Goal: Information Seeking & Learning: Learn about a topic

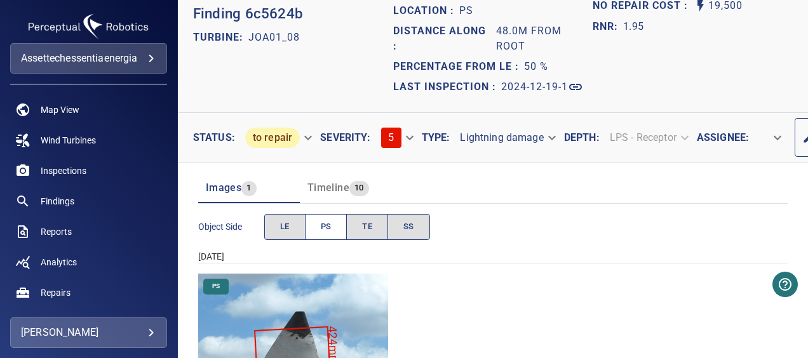
scroll to position [63, 0]
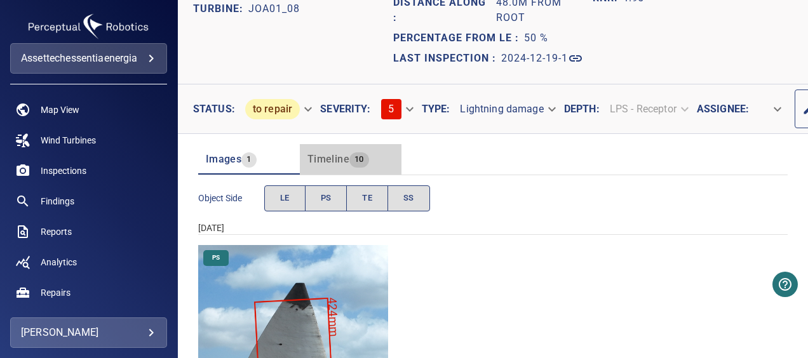
click at [330, 164] on span "Timeline" at bounding box center [328, 159] width 42 height 12
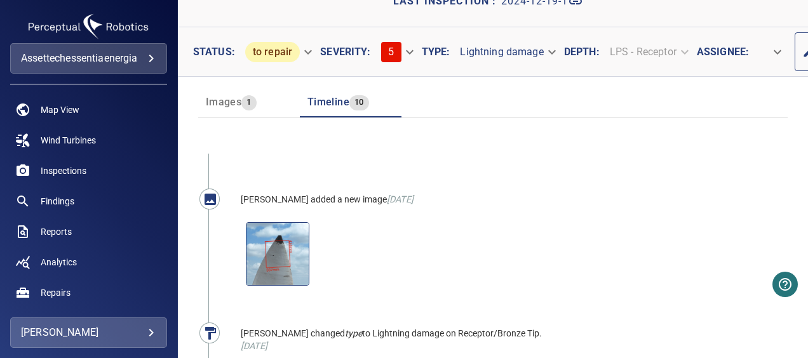
scroll to position [127, 0]
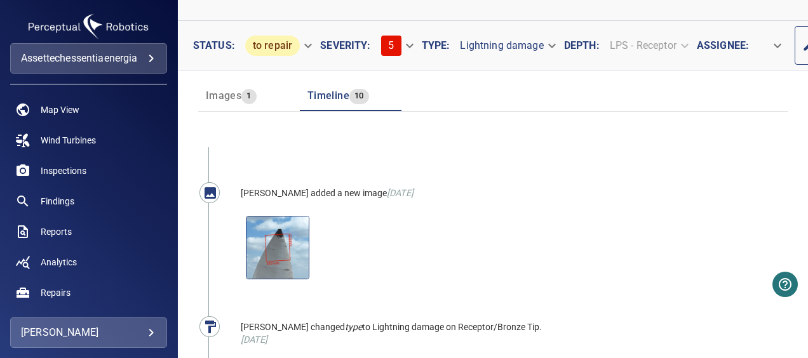
click at [222, 94] on span "Images" at bounding box center [224, 96] width 36 height 12
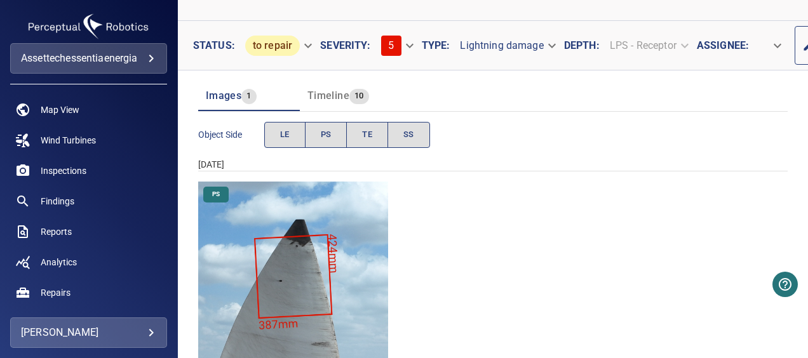
click at [335, 90] on span "Timeline" at bounding box center [328, 96] width 42 height 12
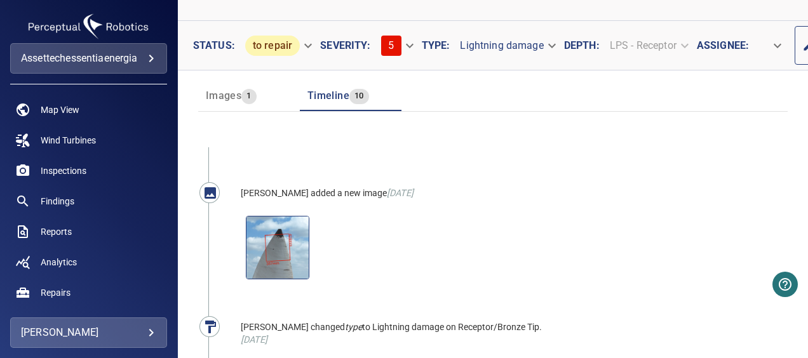
click at [231, 95] on span "Images" at bounding box center [224, 96] width 36 height 12
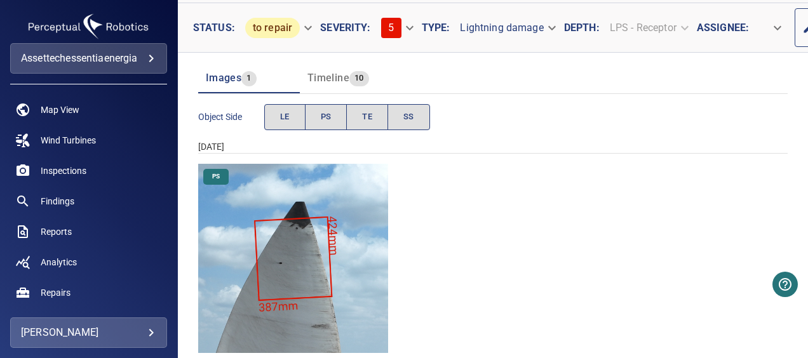
scroll to position [177, 0]
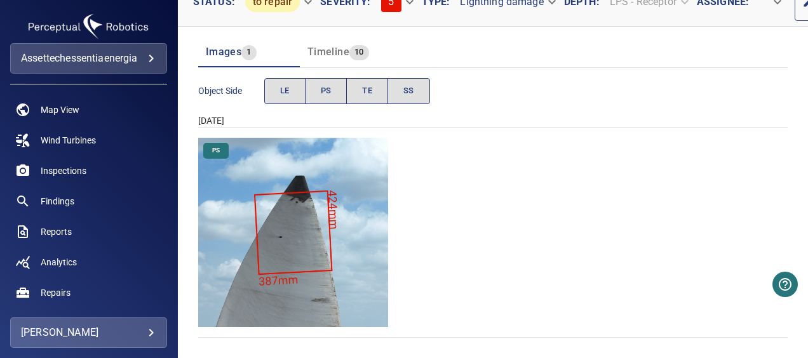
click at [331, 46] on span "Timeline" at bounding box center [328, 52] width 42 height 12
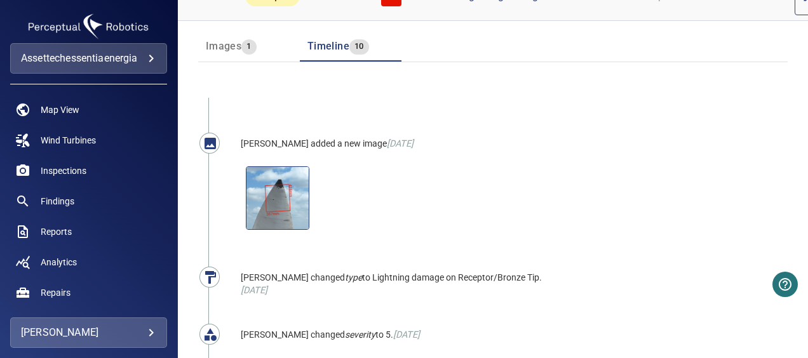
click at [232, 43] on span "Images" at bounding box center [224, 46] width 36 height 12
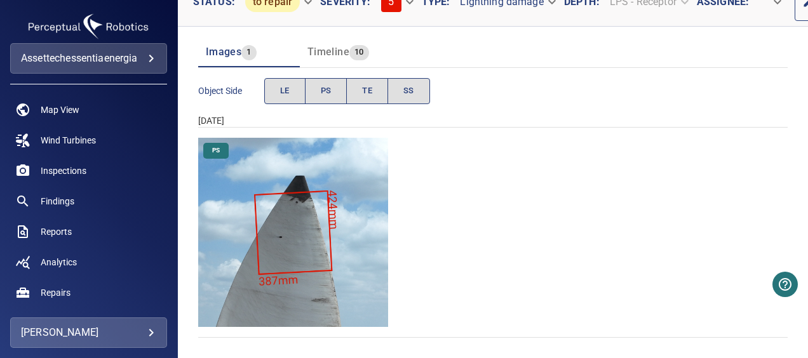
click at [326, 46] on span "Timeline" at bounding box center [328, 52] width 42 height 12
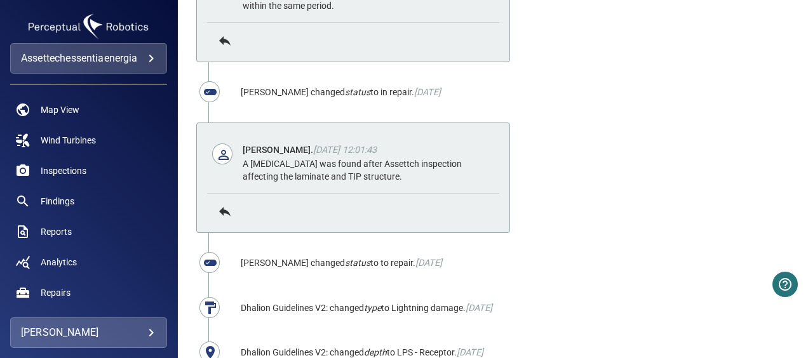
scroll to position [630, 0]
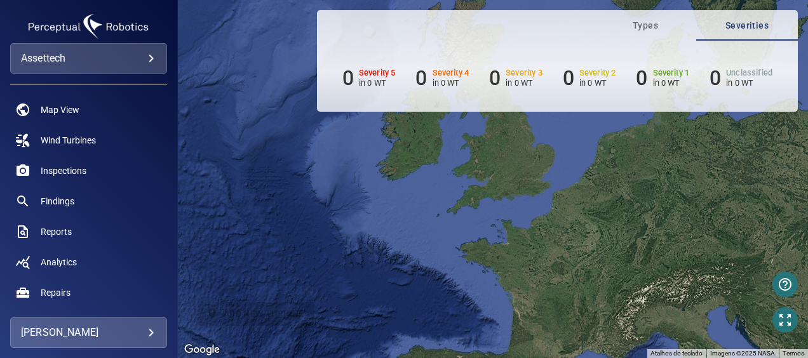
click at [130, 51] on body "**********" at bounding box center [404, 179] width 808 height 358
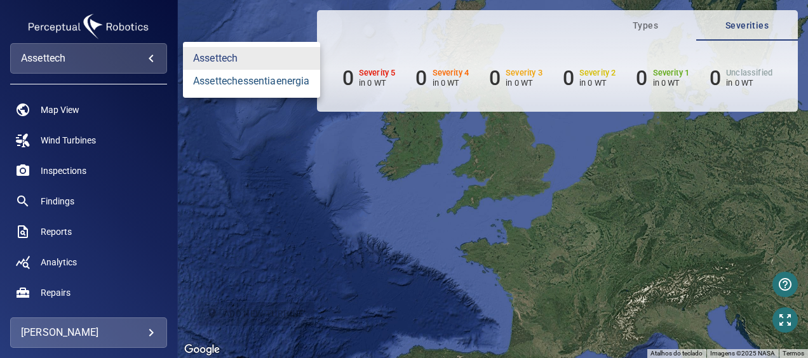
click at [231, 76] on link "assettechessentiaenergia" at bounding box center [251, 81] width 137 height 23
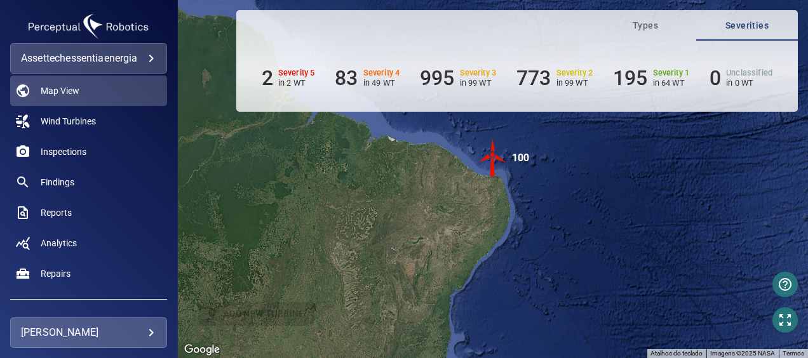
scroll to position [11, 0]
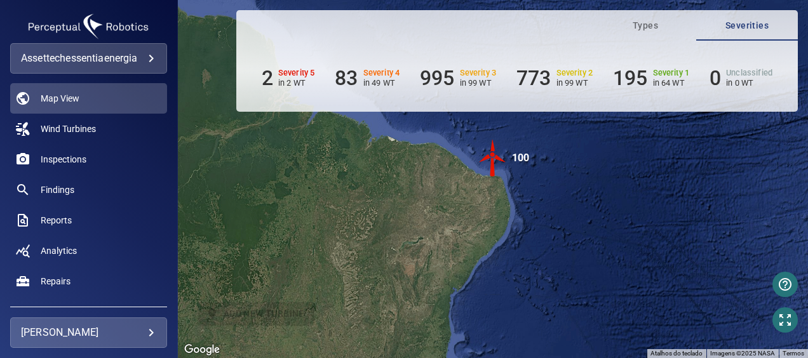
click at [117, 60] on body "**********" at bounding box center [404, 179] width 808 height 358
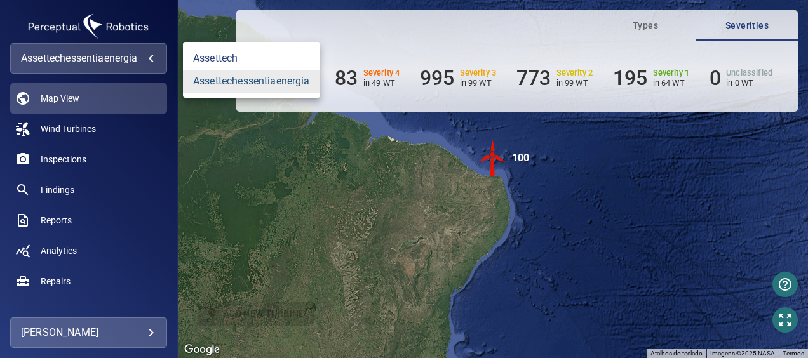
click at [220, 77] on link "assettechessentiaenergia" at bounding box center [251, 81] width 137 height 23
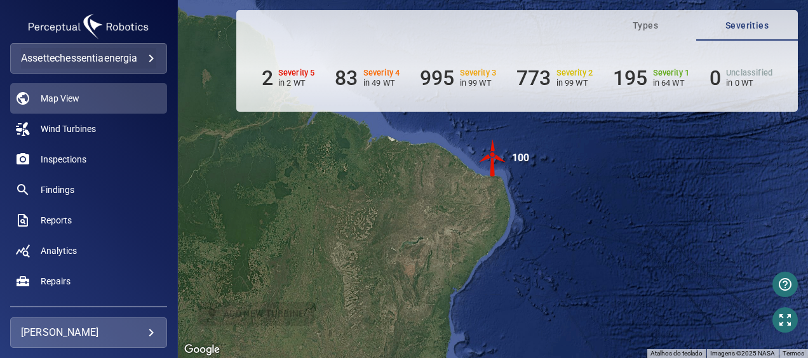
scroll to position [75, 0]
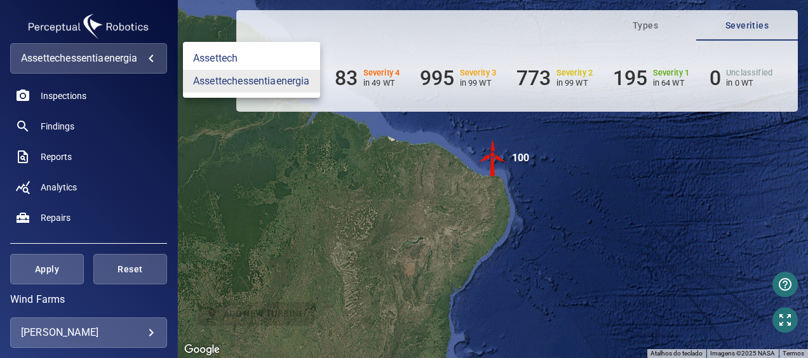
click at [102, 52] on body "**********" at bounding box center [404, 179] width 808 height 358
click at [218, 83] on link "assettechessentiaenergia" at bounding box center [251, 81] width 137 height 23
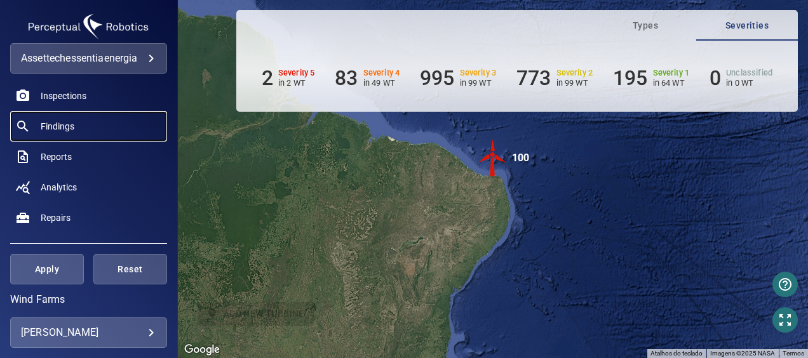
click at [72, 124] on span "Findings" at bounding box center [58, 126] width 34 height 13
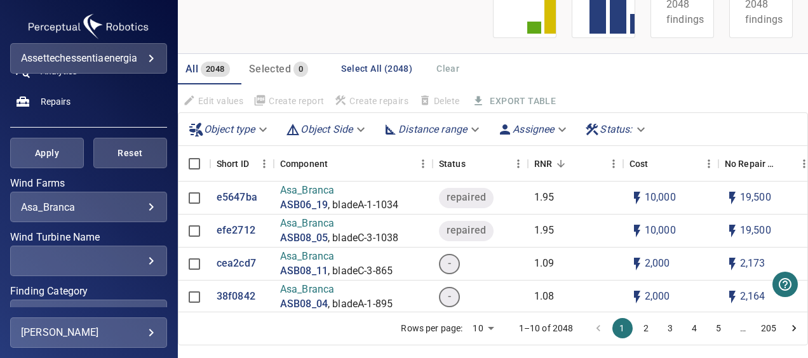
scroll to position [254, 0]
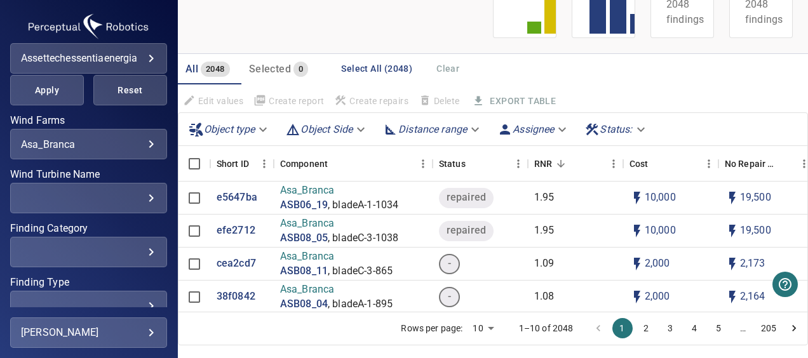
click at [114, 145] on body "**********" at bounding box center [404, 179] width 808 height 358
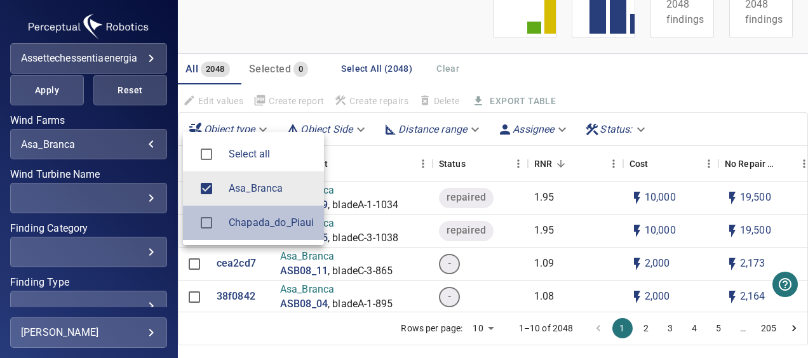
click at [230, 223] on span "Chapada_do_Piaui" at bounding box center [271, 222] width 85 height 15
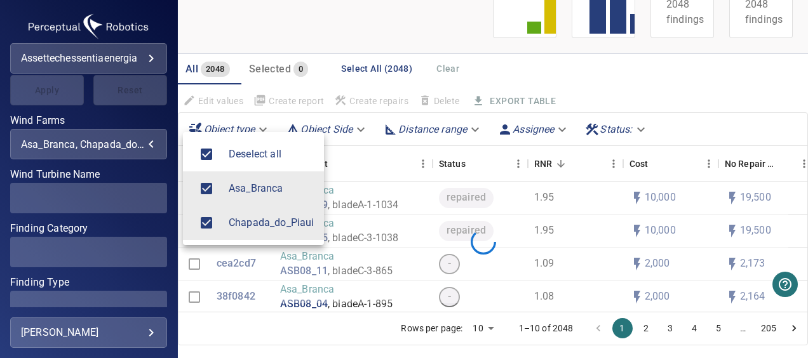
type input "**********"
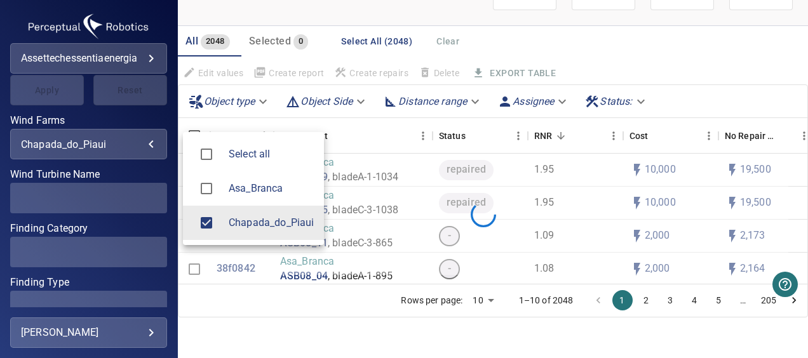
scroll to position [105, 0]
click at [45, 86] on div at bounding box center [404, 179] width 808 height 358
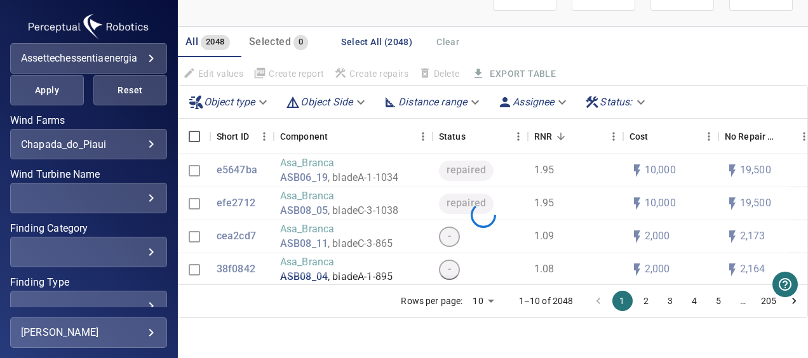
click at [46, 93] on span "Apply" at bounding box center [47, 91] width 42 height 16
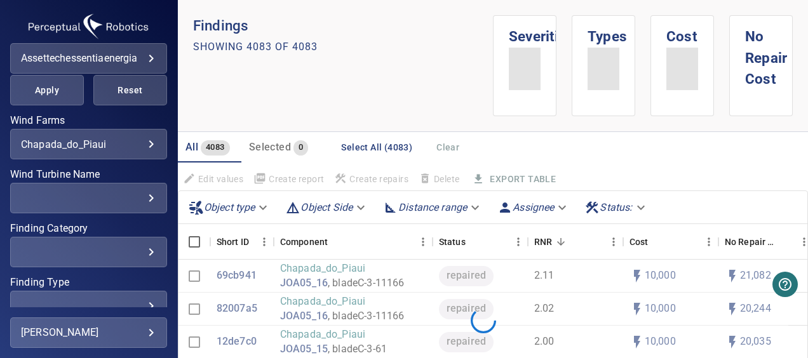
scroll to position [190, 0]
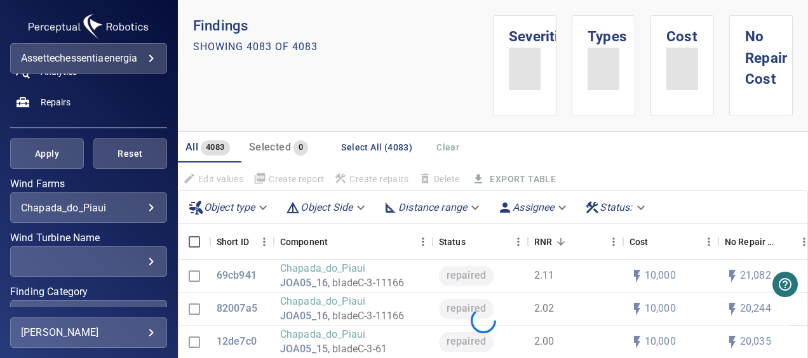
click at [121, 257] on div "​" at bounding box center [88, 262] width 135 height 12
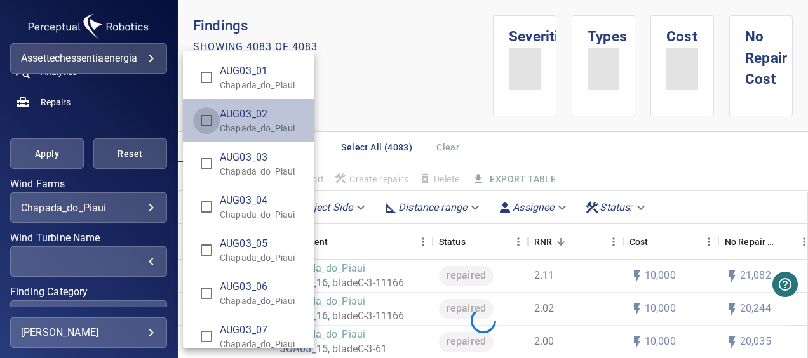
type input "**********"
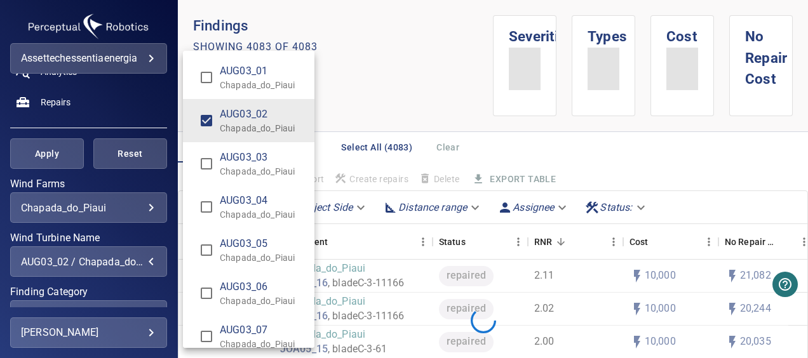
click at [57, 156] on div "Wind Turbine Name" at bounding box center [404, 179] width 808 height 358
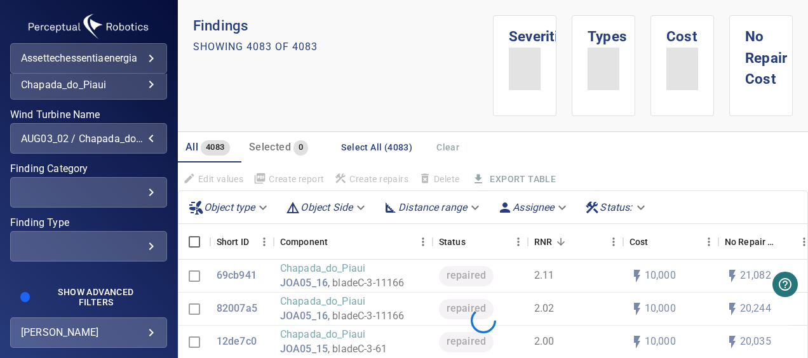
scroll to position [317, 0]
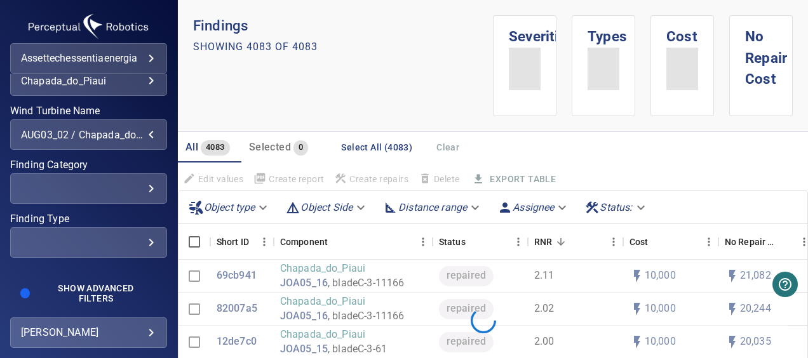
click at [98, 199] on div "​ ​" at bounding box center [88, 188] width 157 height 30
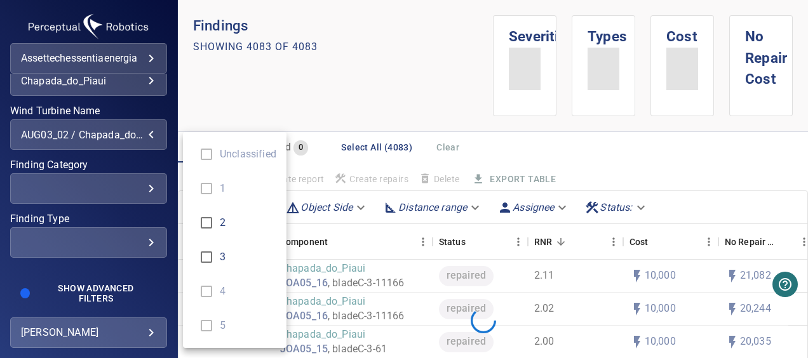
click at [110, 163] on div "Finding Category" at bounding box center [404, 179] width 808 height 358
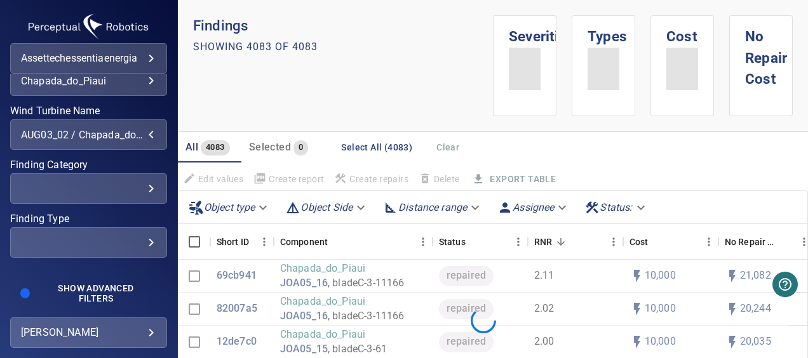
click at [100, 133] on div "AUG03_02 / Chapada_do_Piaui" at bounding box center [88, 135] width 135 height 12
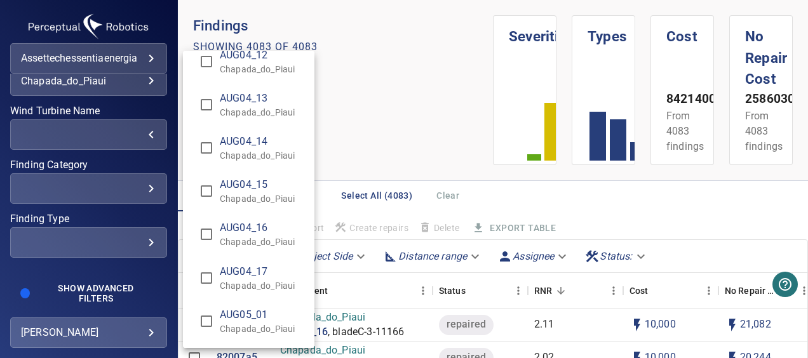
scroll to position [1206, 0]
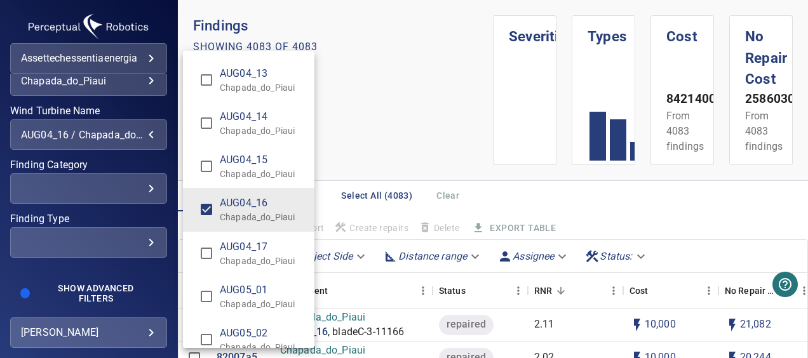
type input "**********"
click at [110, 188] on div "Wind Turbine Name" at bounding box center [404, 179] width 808 height 358
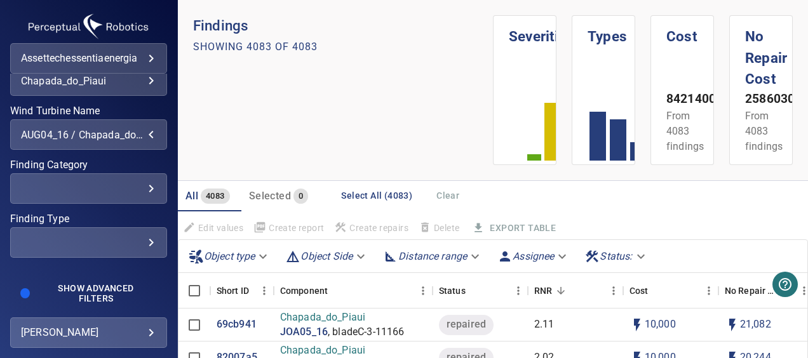
click at [121, 189] on div "​" at bounding box center [88, 189] width 135 height 12
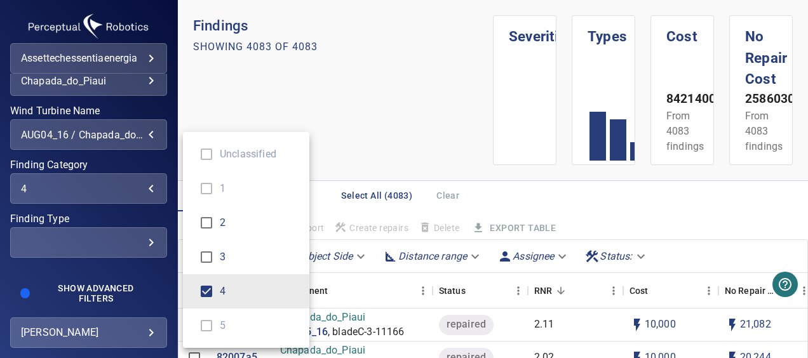
type input "*"
click at [91, 220] on div "Finding Category" at bounding box center [404, 179] width 808 height 358
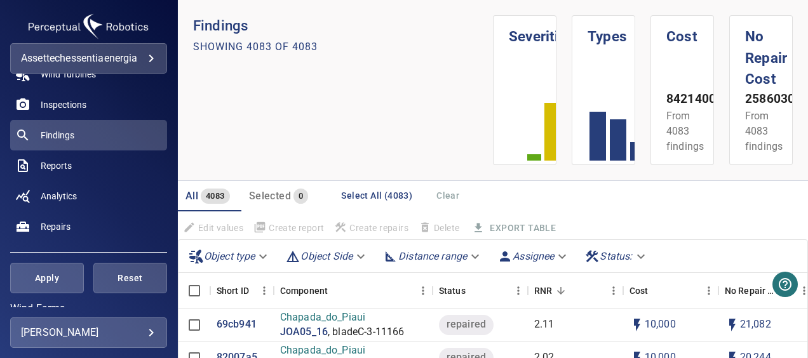
scroll to position [127, 0]
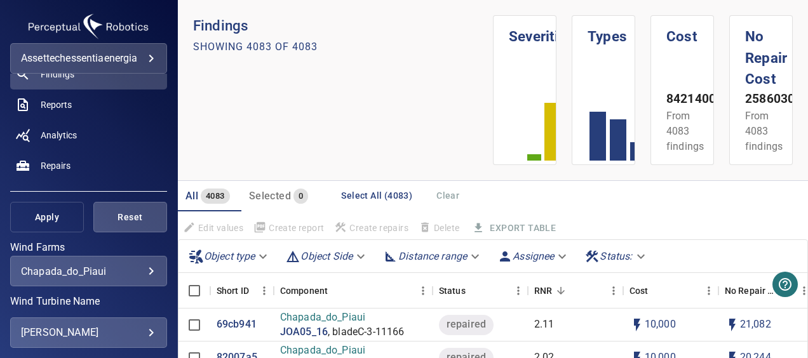
click at [57, 213] on span "Apply" at bounding box center [47, 218] width 42 height 16
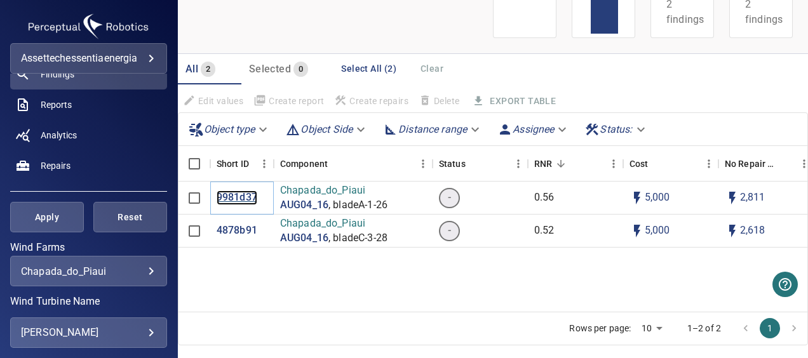
click at [240, 197] on p "9981d37" at bounding box center [237, 197] width 41 height 15
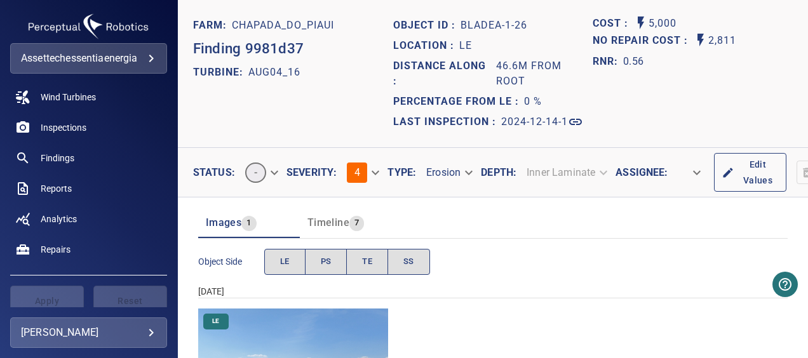
scroll to position [63, 0]
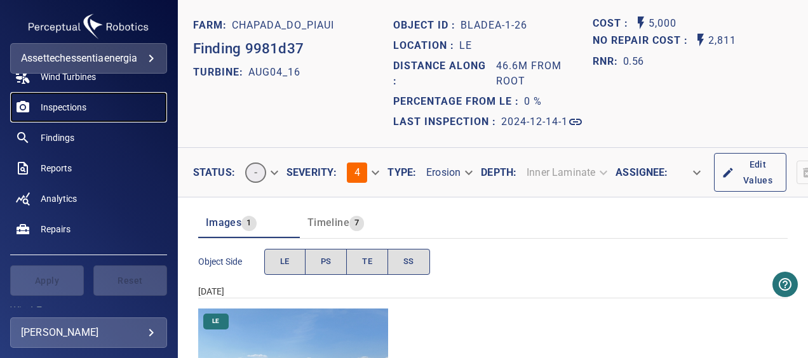
click at [63, 102] on span "Inspections" at bounding box center [64, 107] width 46 height 13
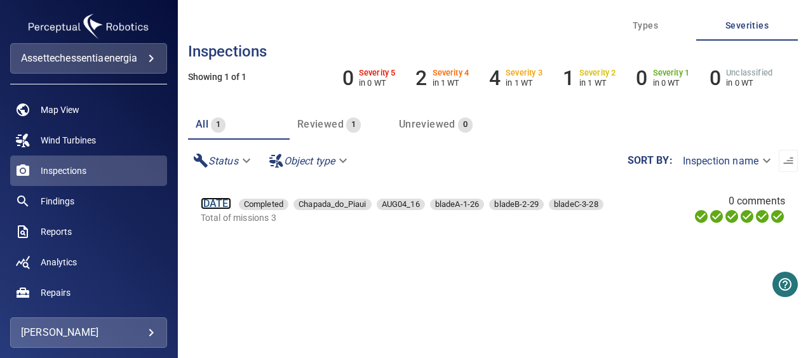
click at [231, 202] on link "14 Dec 2024" at bounding box center [216, 203] width 30 height 12
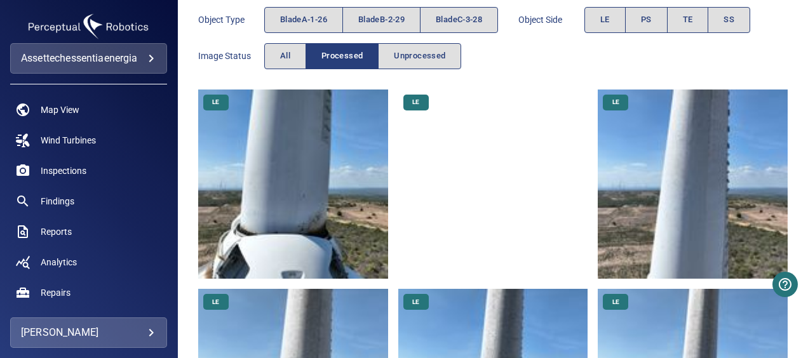
scroll to position [127, 0]
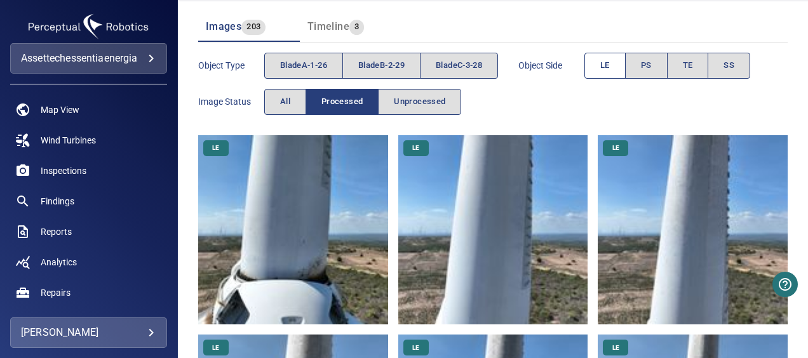
click at [608, 63] on span "LE" at bounding box center [605, 65] width 10 height 15
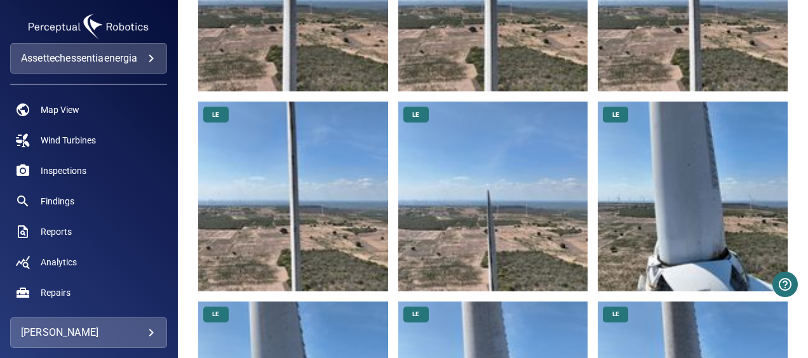
scroll to position [1206, 0]
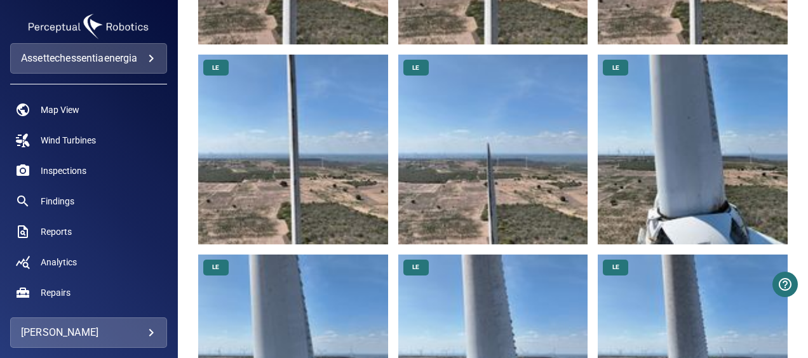
click at [505, 160] on img at bounding box center [493, 150] width 190 height 190
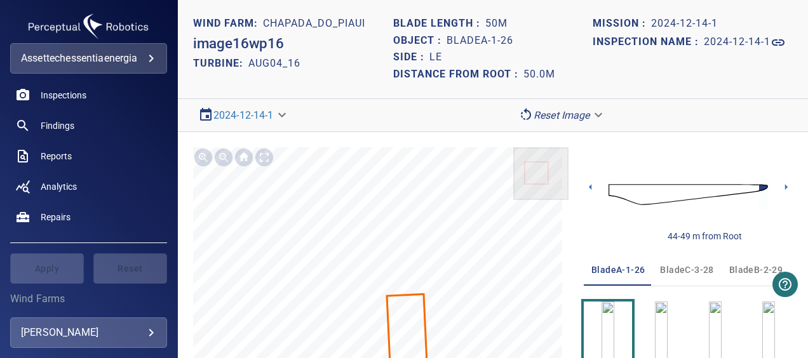
scroll to position [63, 0]
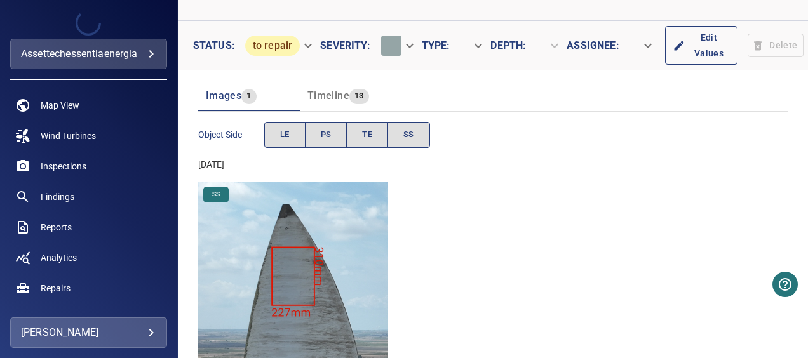
scroll to position [166, 0]
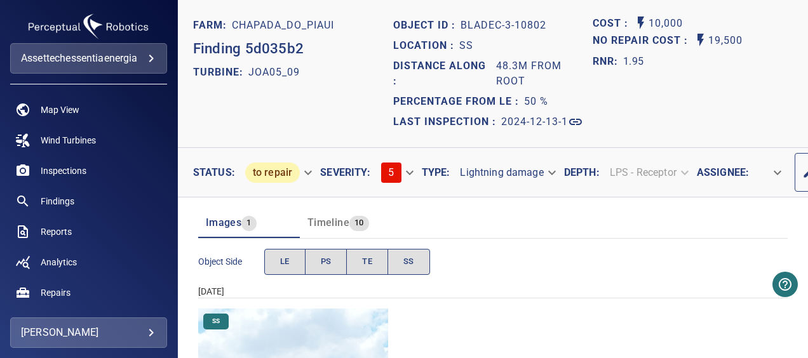
scroll to position [177, 0]
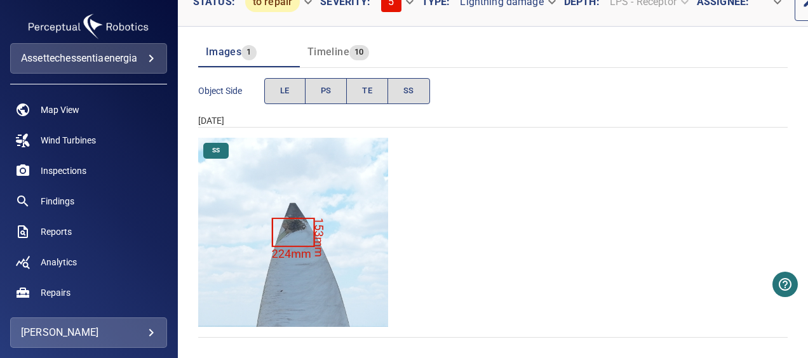
click at [291, 220] on img "Chapada_do_Piaui/JOA05_09/2024-12-13-1/2024-12-13-3/image201wp201.jpg" at bounding box center [293, 233] width 190 height 190
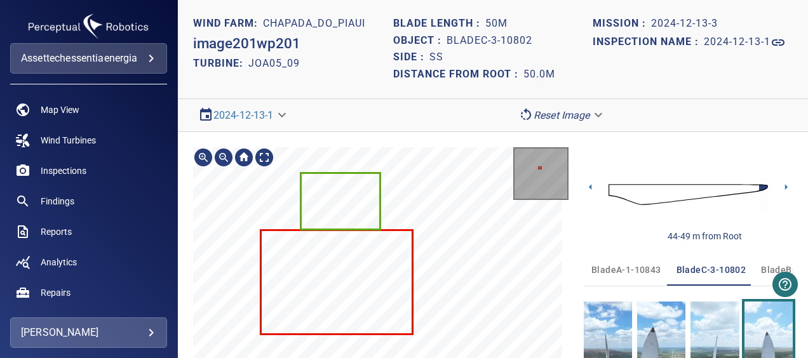
scroll to position [138, 0]
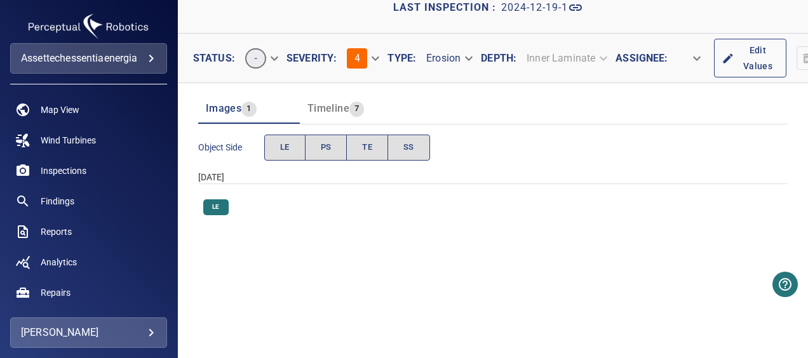
scroll to position [177, 0]
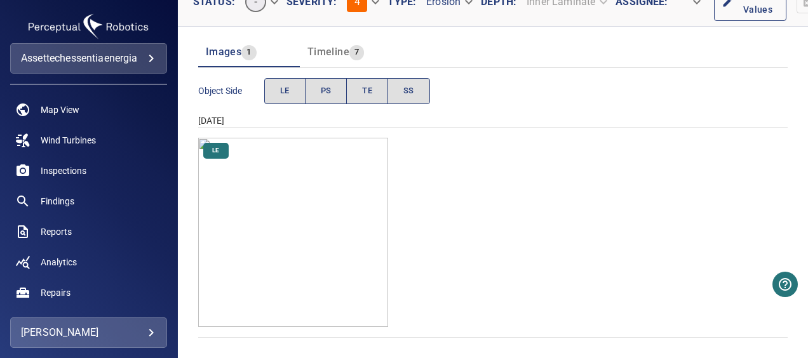
click at [309, 223] on img "Chapada_do_Piaui/JOA01_11/2024-12-19-1/2024-12-19-1/image15wp15.jpg" at bounding box center [293, 233] width 190 height 190
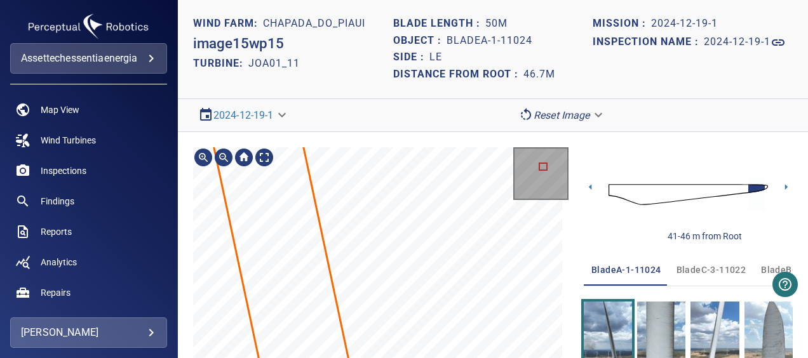
scroll to position [138, 0]
